Goal: Transaction & Acquisition: Register for event/course

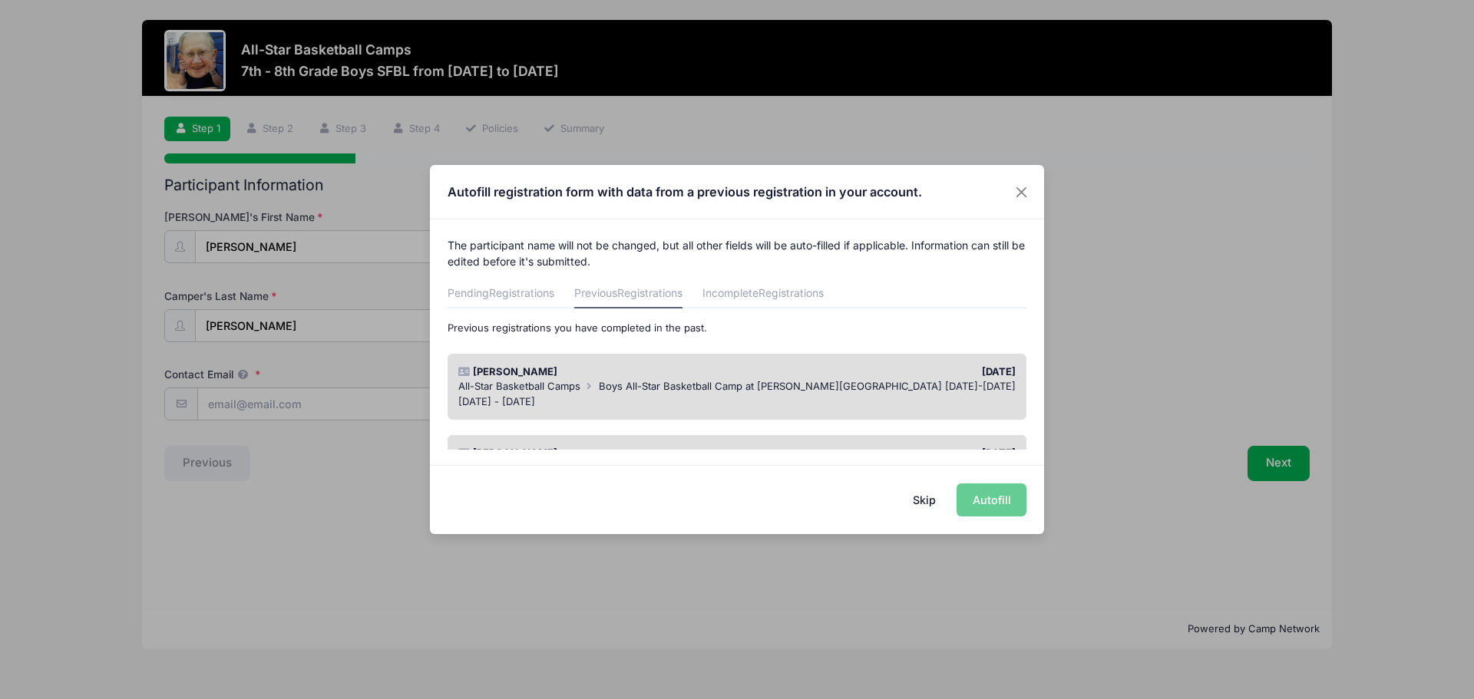
click at [492, 371] on div "[PERSON_NAME]" at bounding box center [594, 372] width 286 height 15
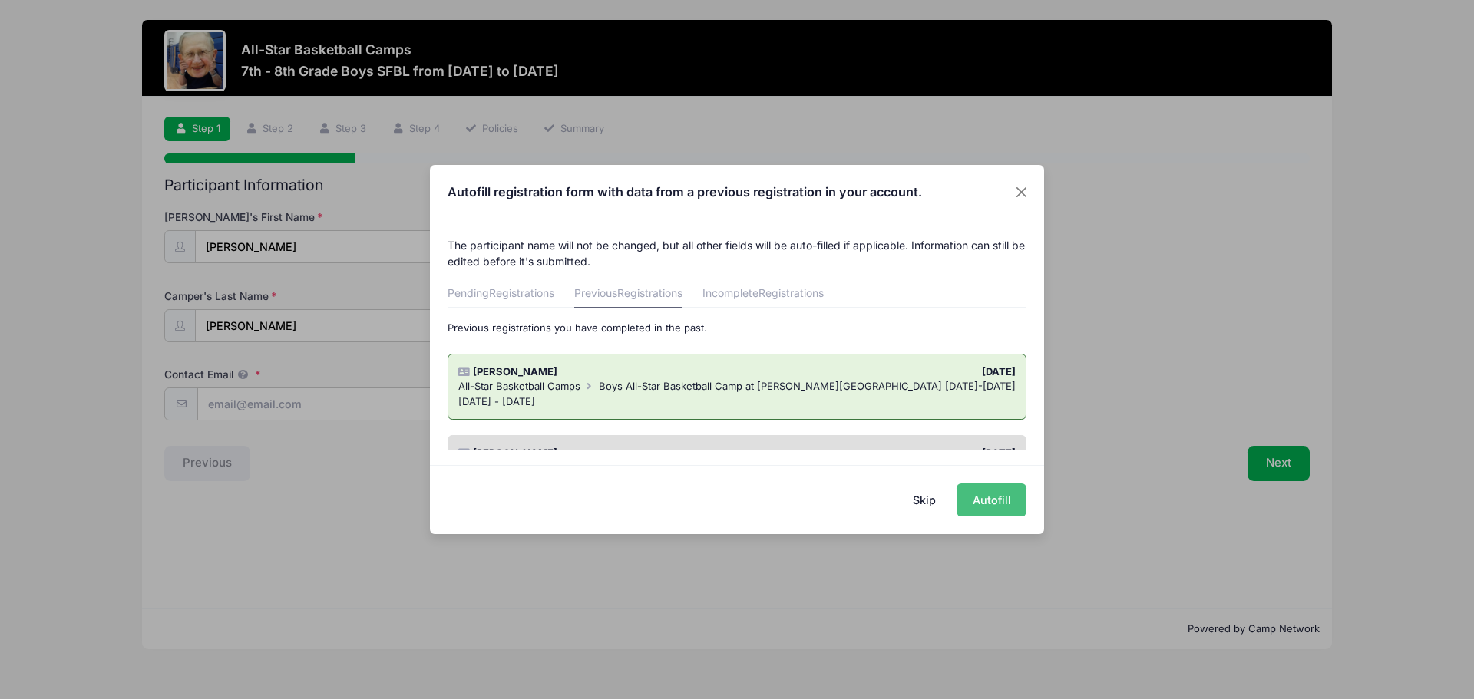
click at [993, 501] on button "Autofill" at bounding box center [991, 500] width 70 height 33
type input "[EMAIL_ADDRESS][DOMAIN_NAME]"
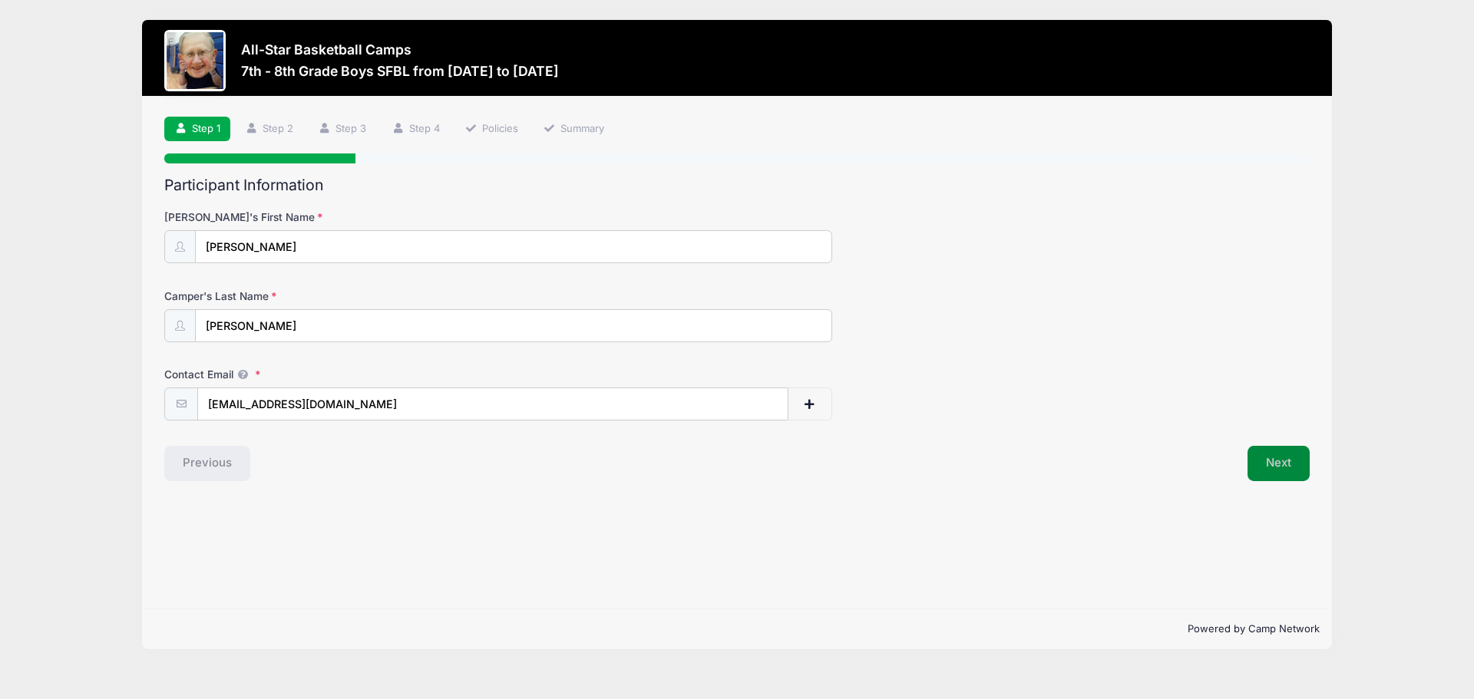
click at [1273, 454] on button "Next" at bounding box center [1278, 463] width 62 height 35
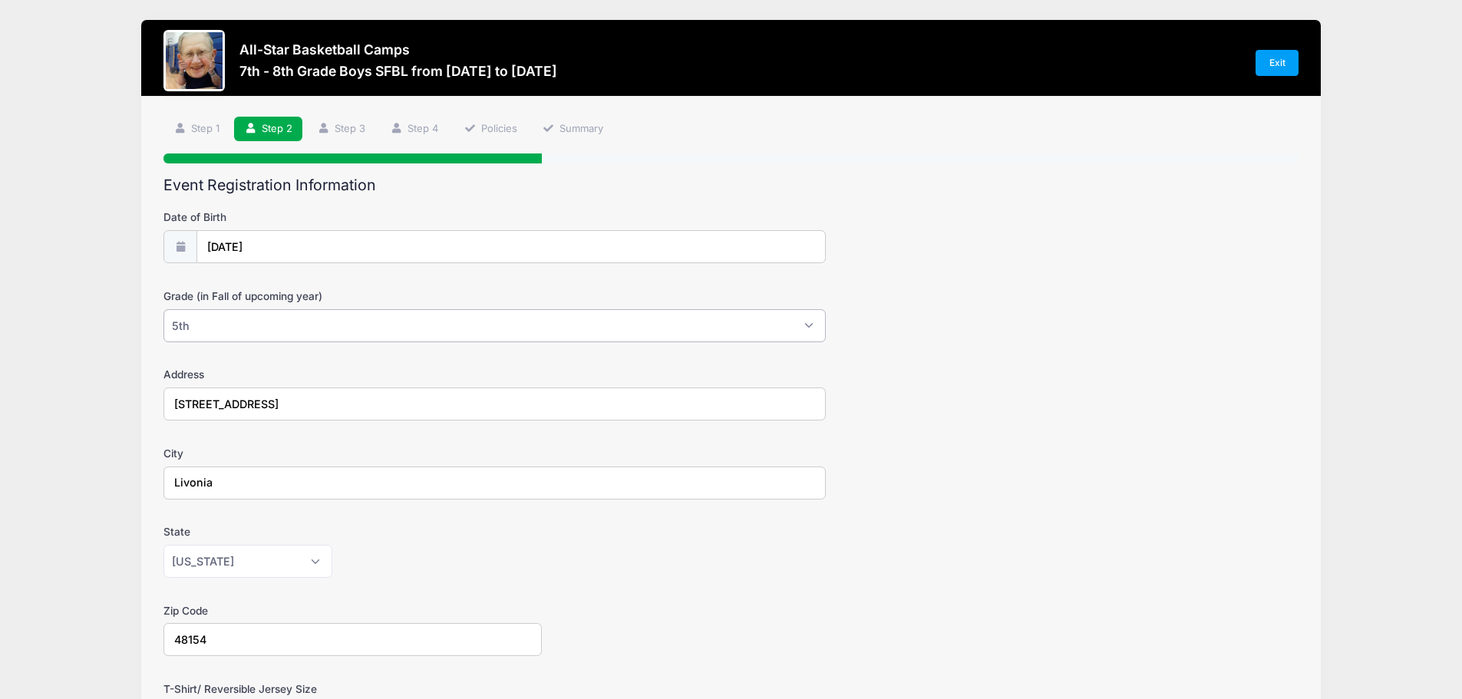
click at [303, 329] on select "Please Select 1st 2nd 3rd 4th 5th 6th 7th 8th 9th 10th 11th 12th" at bounding box center [495, 325] width 662 height 33
click at [240, 324] on select "Please Select 1st 2nd 3rd 4th 5th 6th 7th 8th 9th 10th 11th 12th" at bounding box center [495, 325] width 662 height 33
select select "7th"
click at [164, 309] on select "Please Select 1st 2nd 3rd 4th 5th 6th 7th 8th 9th 10th 11th 12th" at bounding box center [495, 325] width 662 height 33
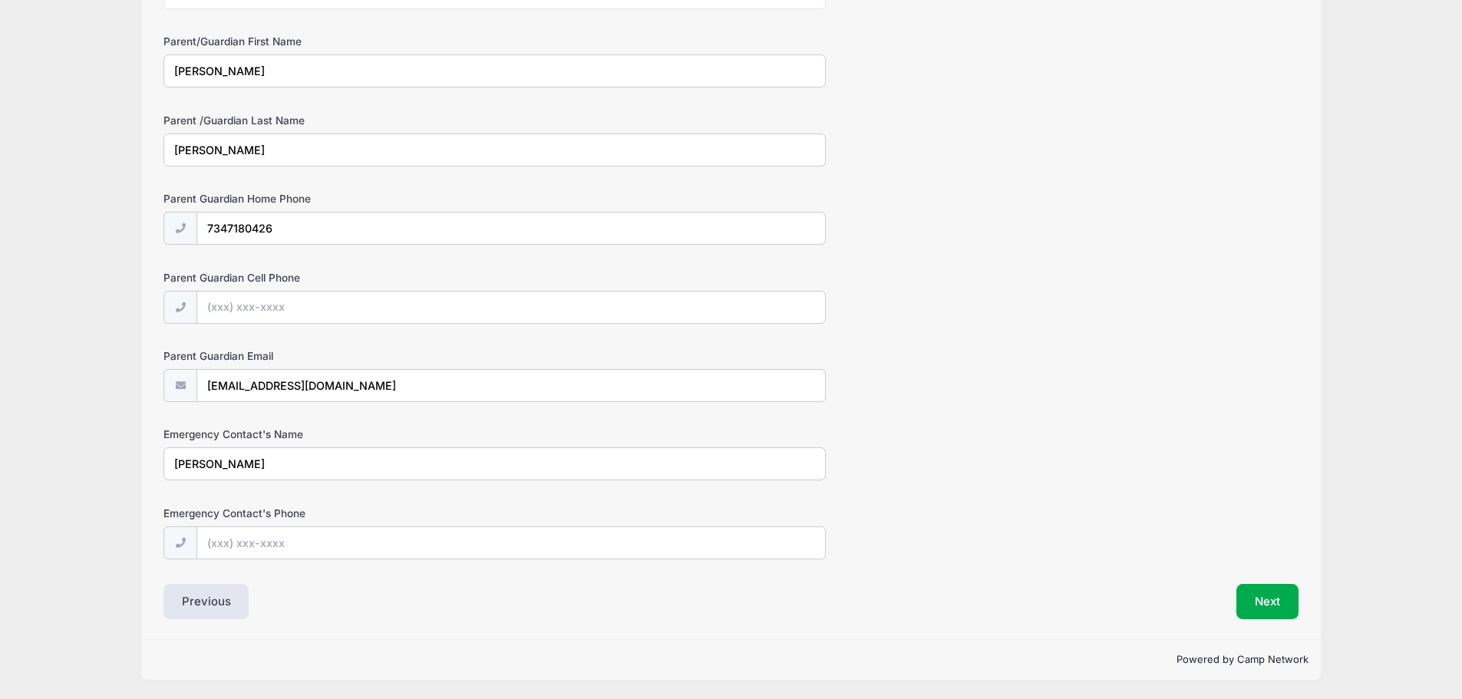
scroll to position [727, 0]
click at [1273, 596] on button "Next" at bounding box center [1268, 600] width 62 height 35
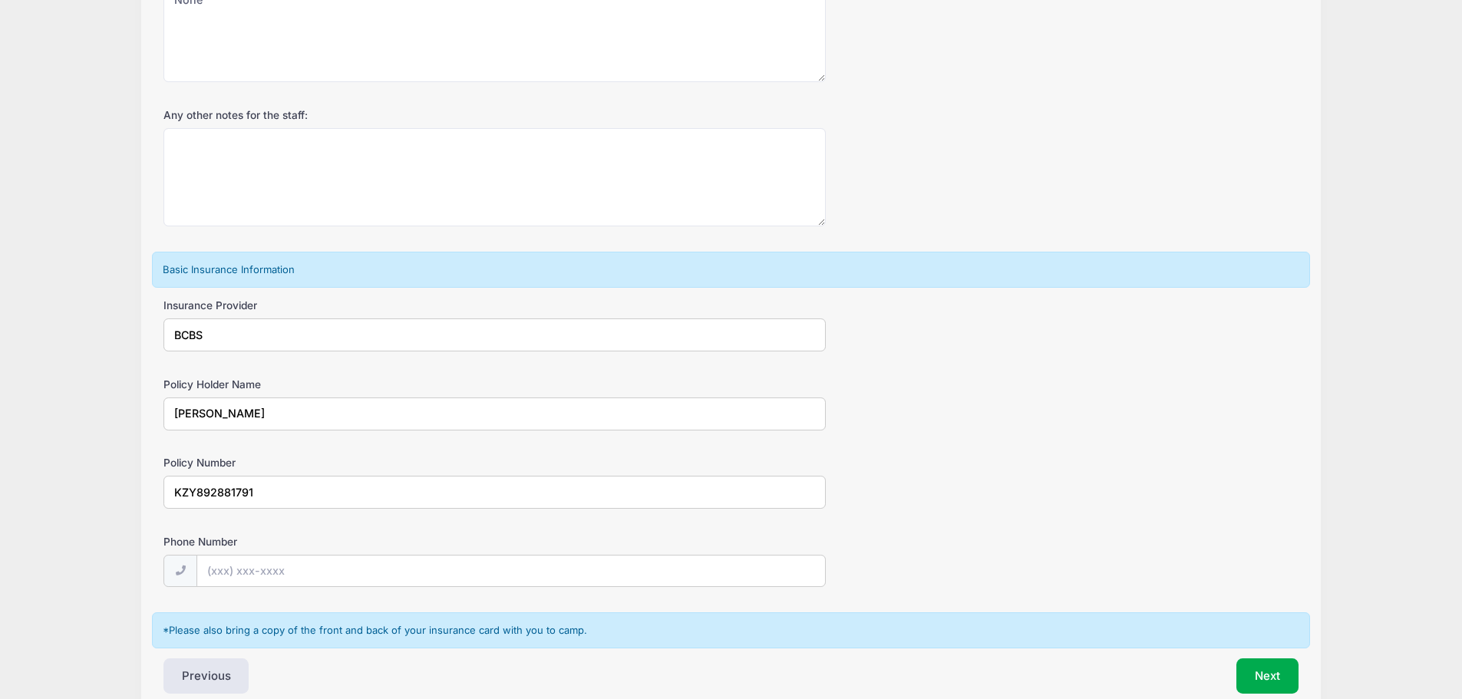
scroll to position [0, 0]
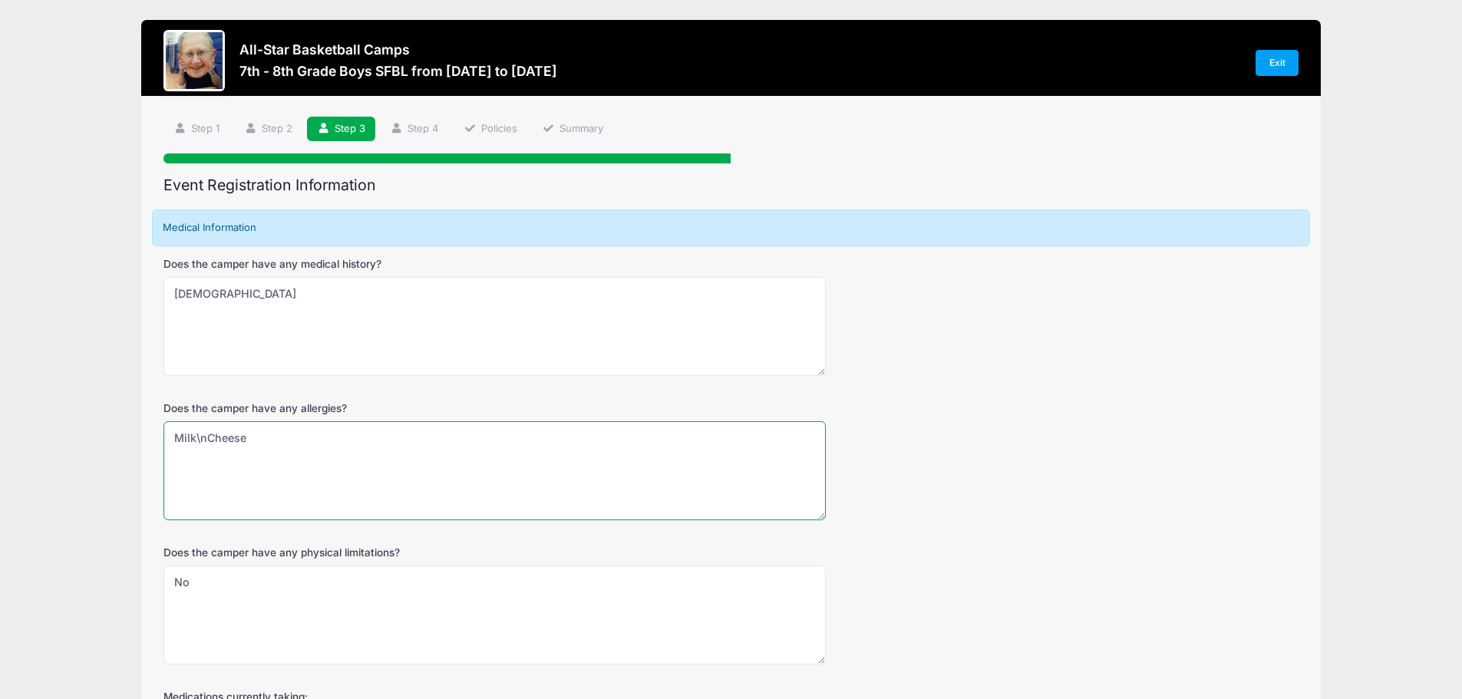
click at [199, 439] on textarea "Milk\nCheese" at bounding box center [495, 470] width 662 height 99
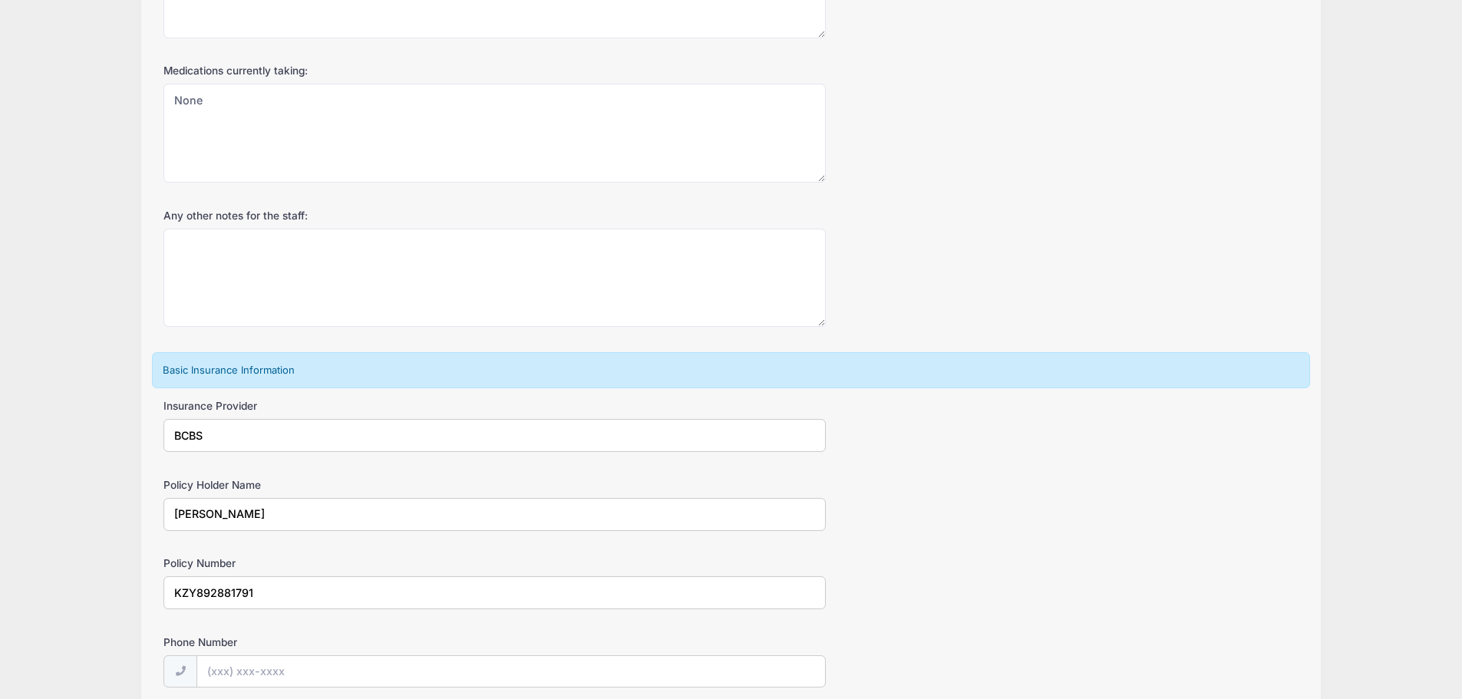
scroll to position [802, 0]
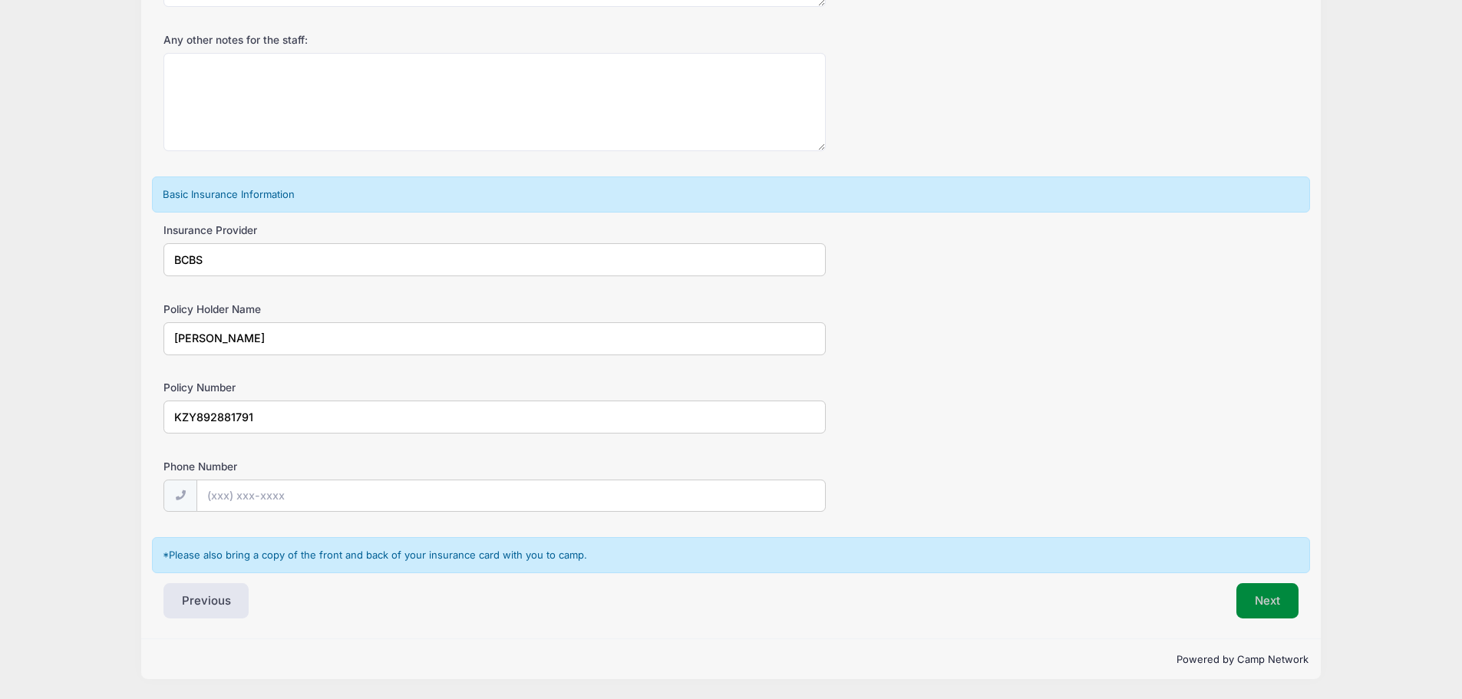
type textarea "Dairy & Tree nut"
click at [1280, 605] on button "Next" at bounding box center [1268, 600] width 62 height 35
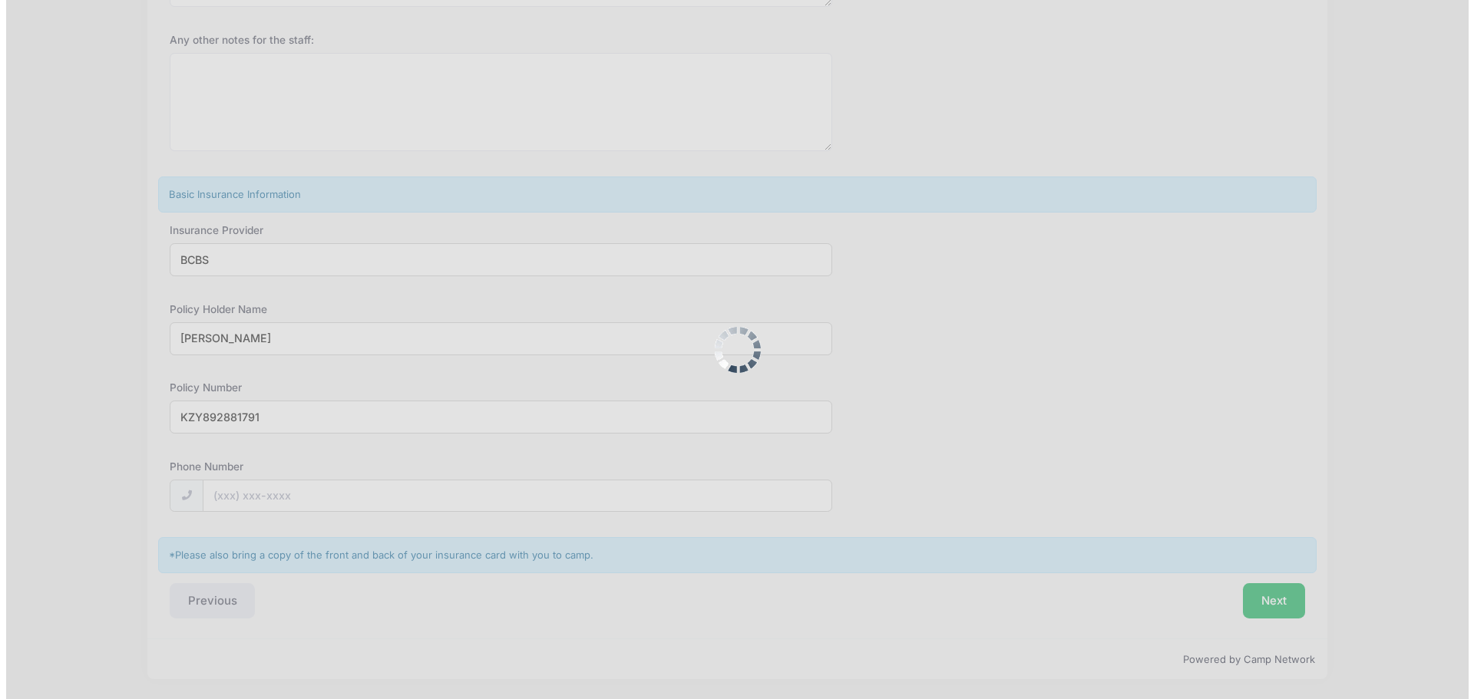
scroll to position [0, 0]
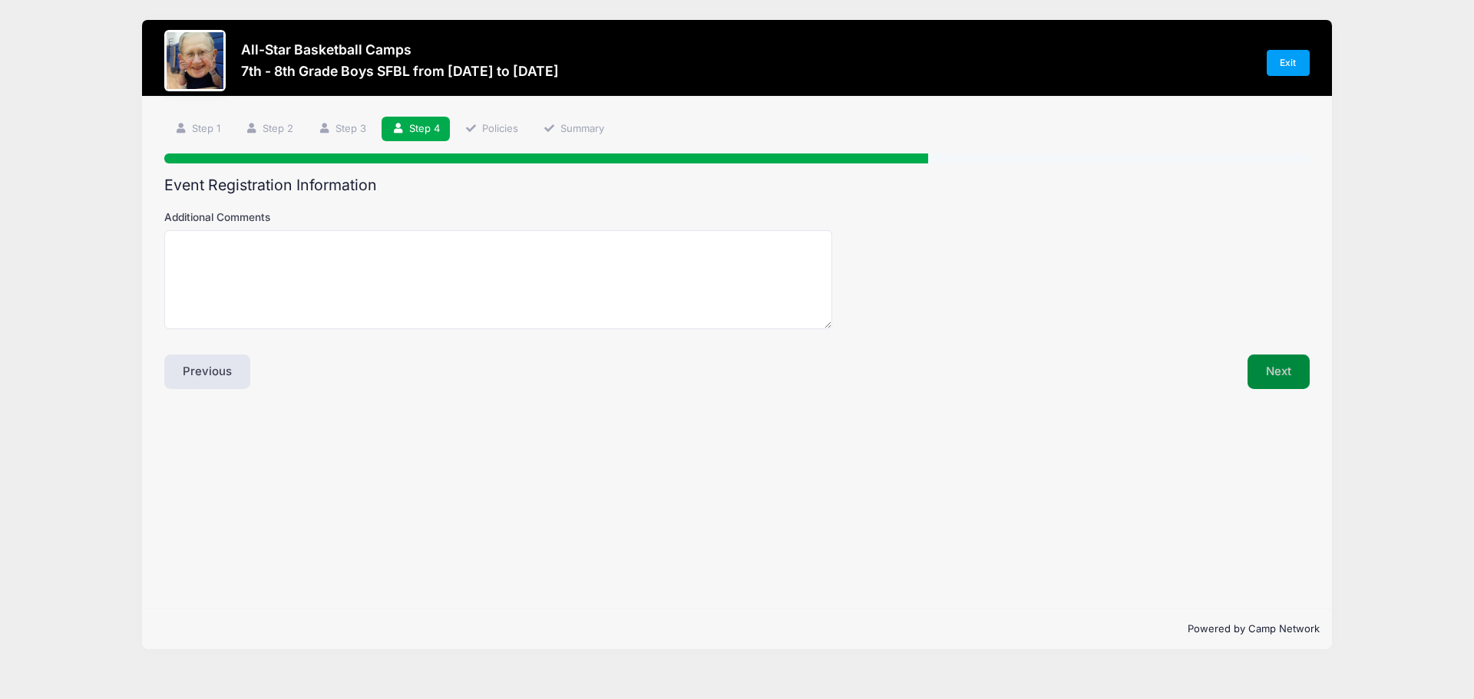
click at [1264, 375] on button "Next" at bounding box center [1278, 372] width 62 height 35
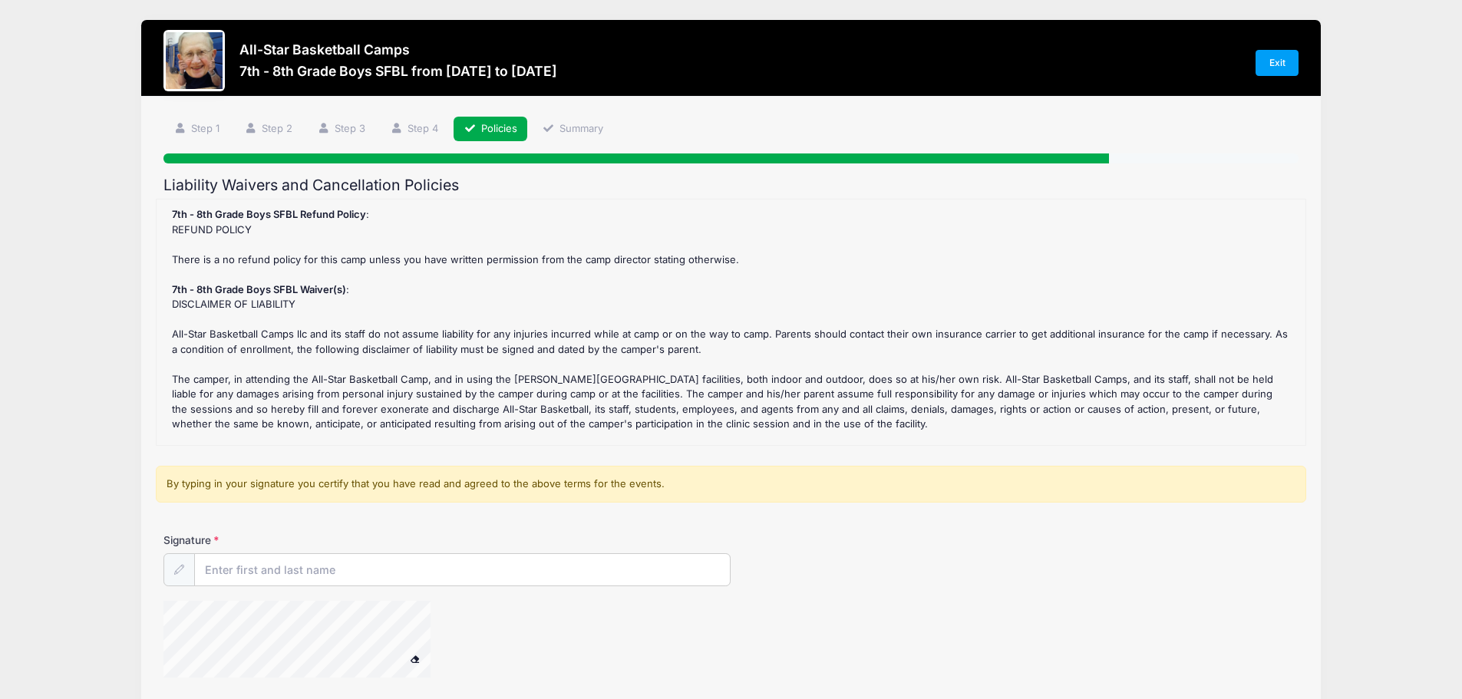
scroll to position [77, 0]
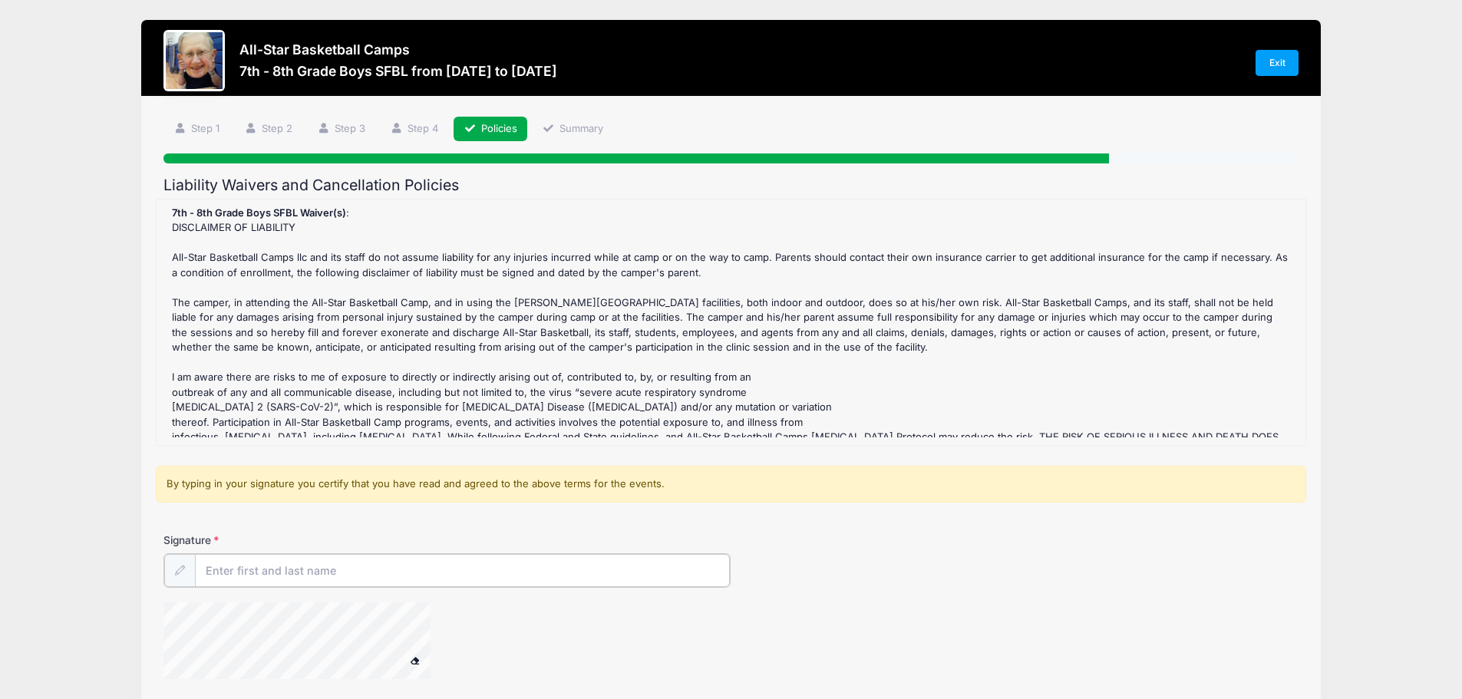
click at [428, 575] on input "Signature" at bounding box center [463, 570] width 536 height 33
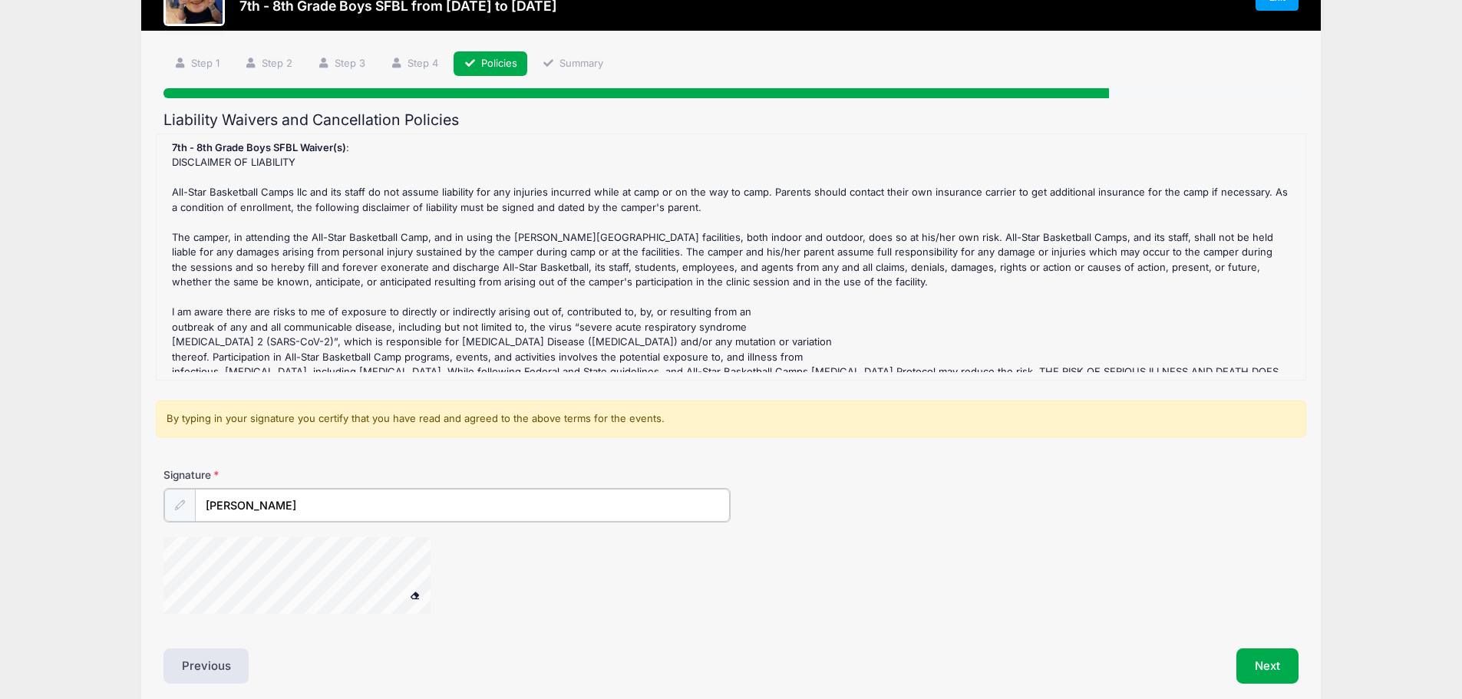
scroll to position [130, 0]
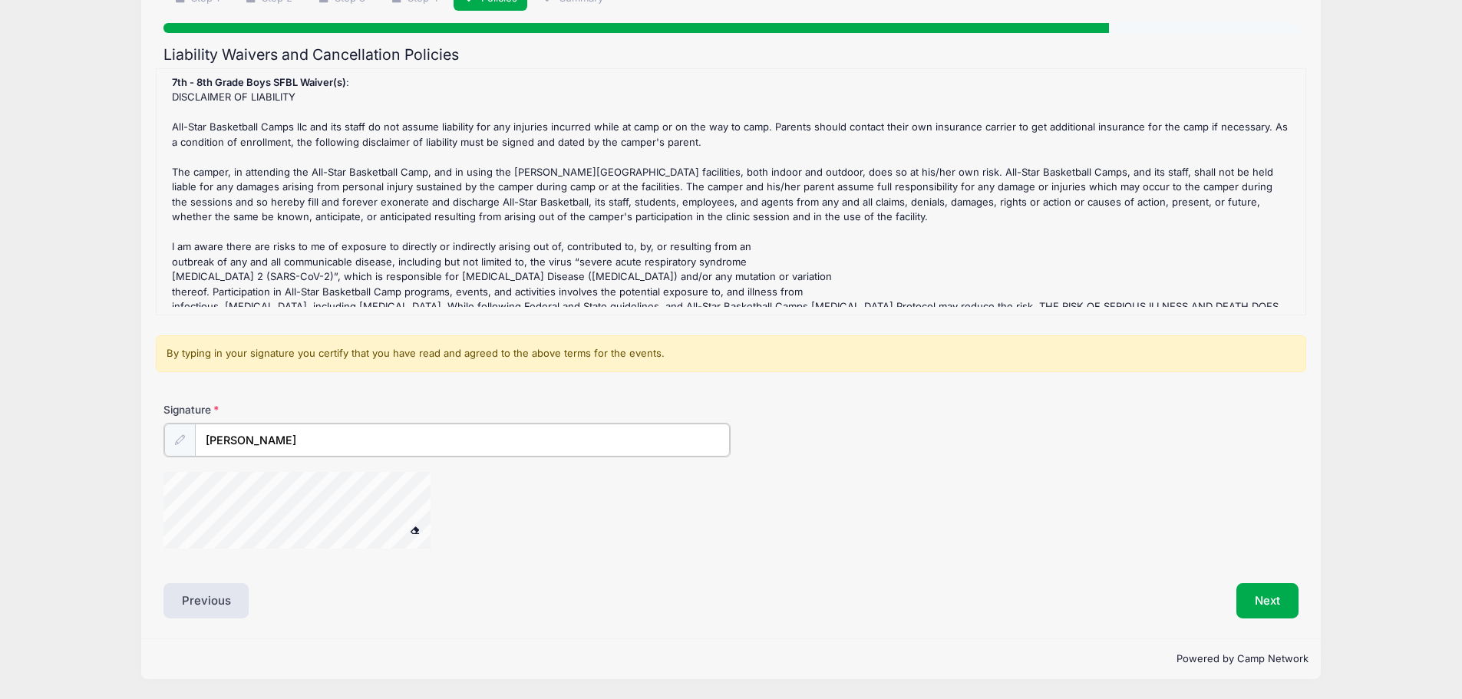
click at [307, 556] on div "Signature [PERSON_NAME]" at bounding box center [731, 482] width 1151 height 161
click at [463, 506] on div at bounding box center [317, 512] width 307 height 81
type input "[PERSON_NAME]"
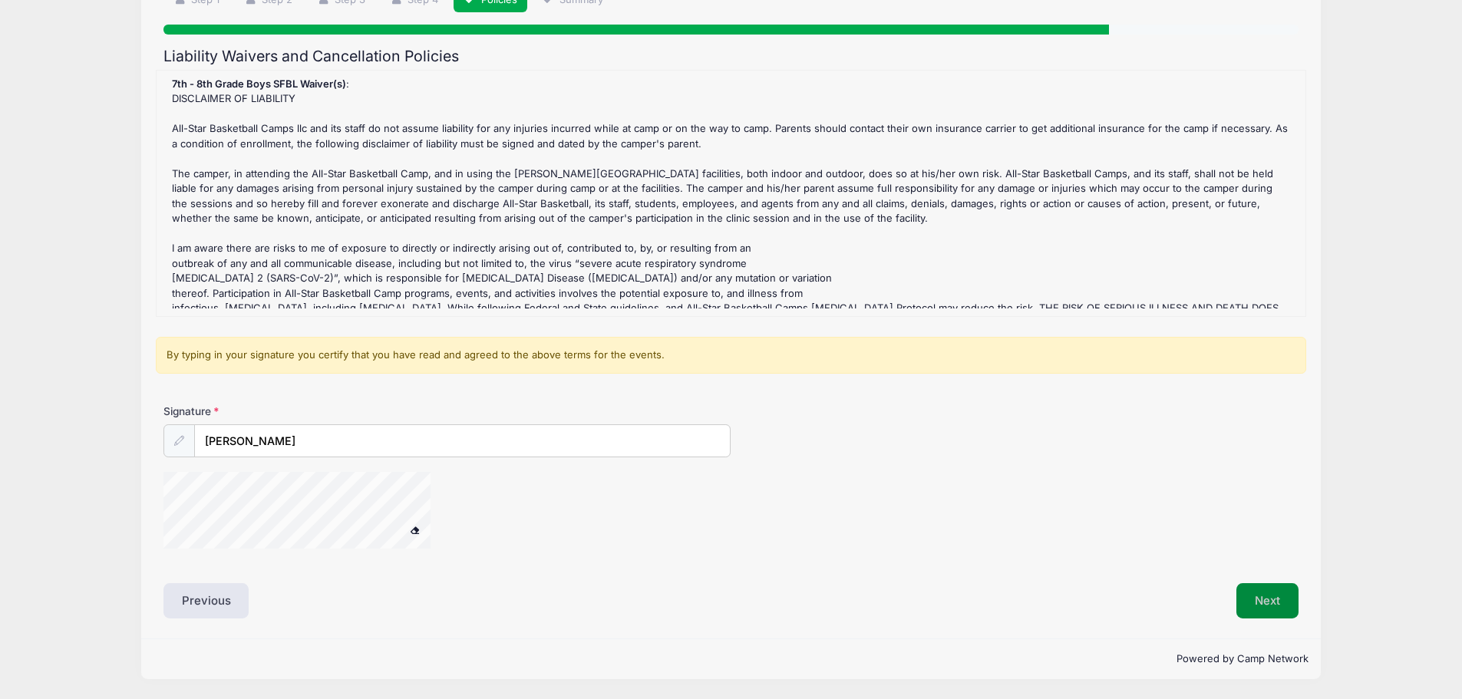
click at [1270, 606] on button "Next" at bounding box center [1268, 600] width 62 height 35
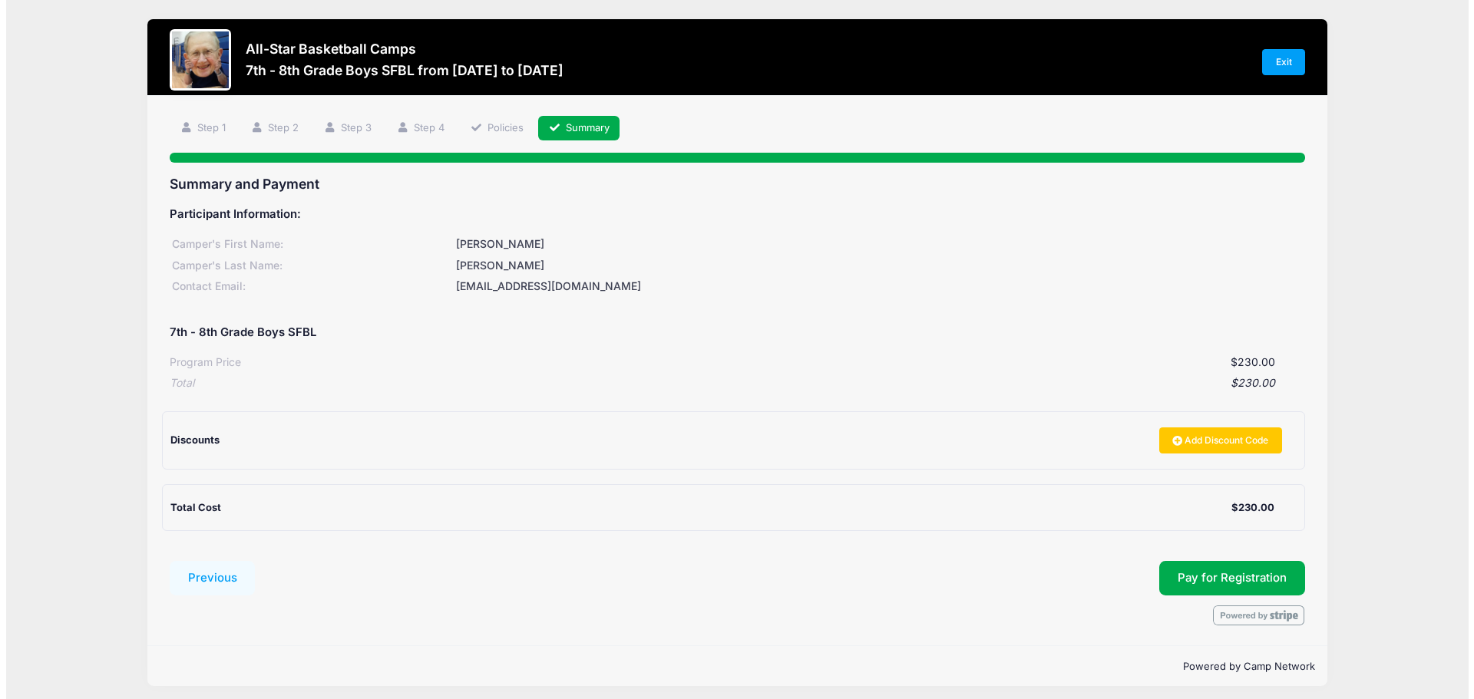
scroll to position [0, 0]
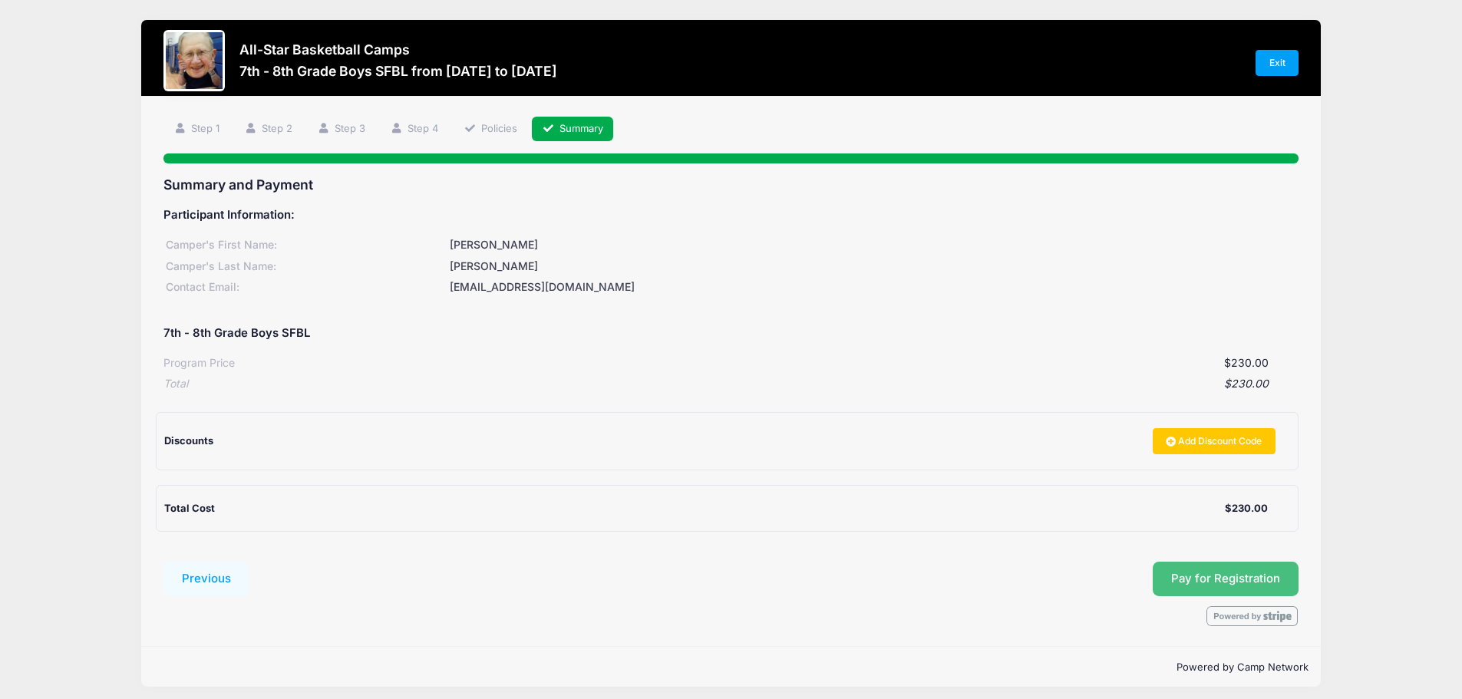
click at [1220, 572] on button "Pay for Registration" at bounding box center [1226, 579] width 146 height 35
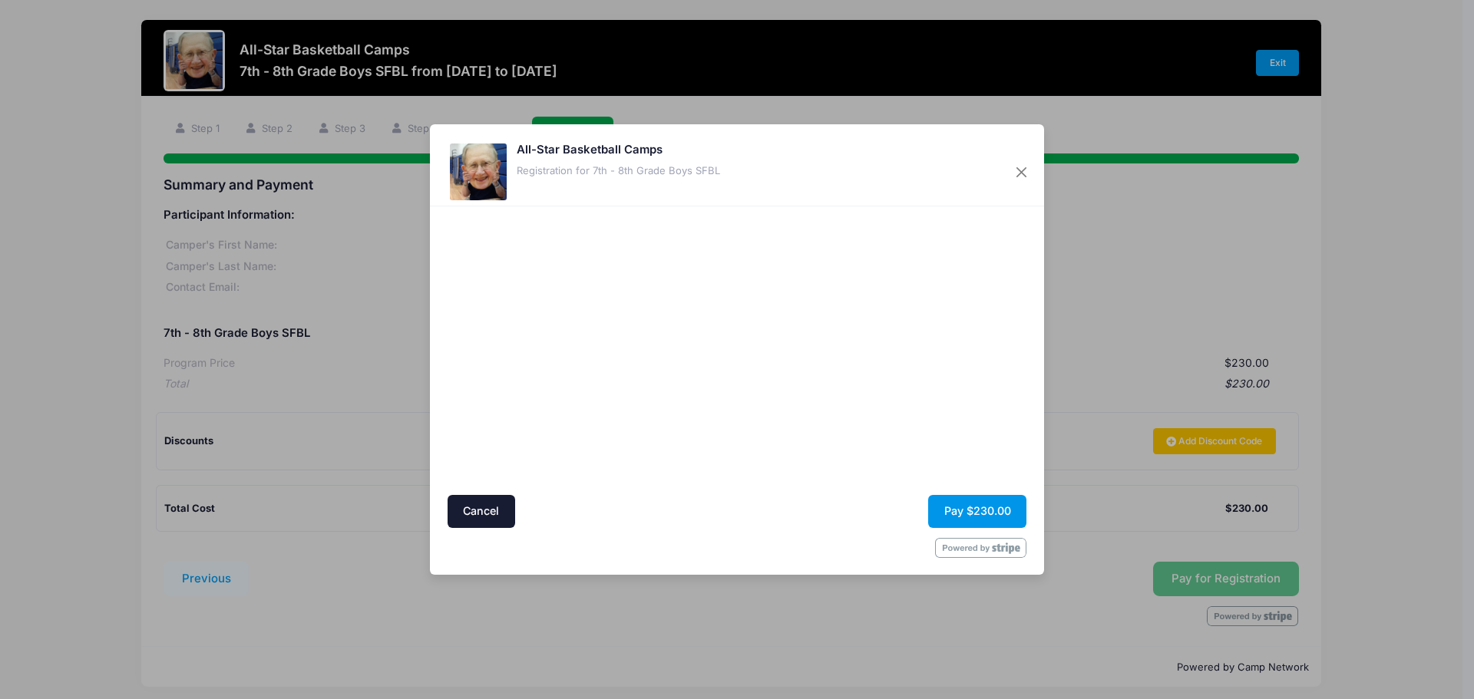
click at [979, 511] on button "Pay $230.00" at bounding box center [977, 511] width 98 height 33
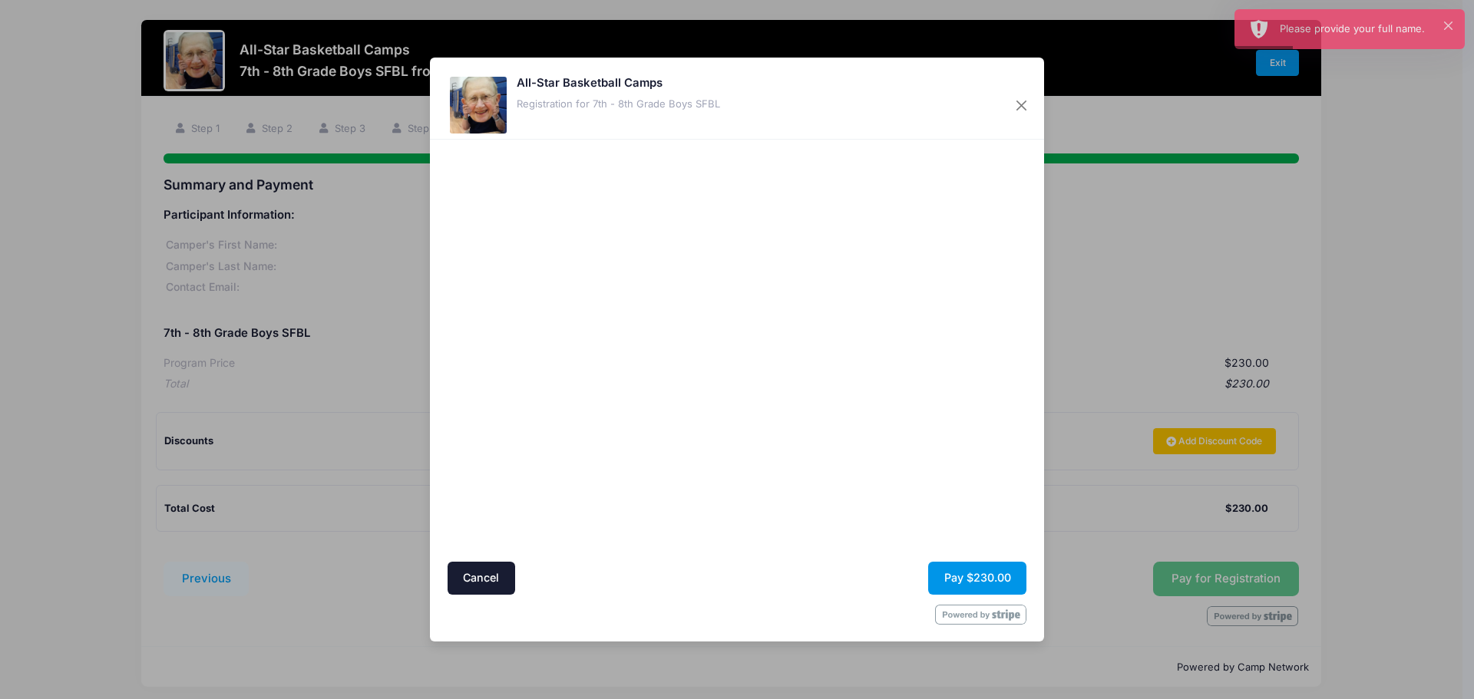
click at [980, 571] on button "Pay $230.00" at bounding box center [977, 578] width 98 height 33
